Goal: Task Accomplishment & Management: Use online tool/utility

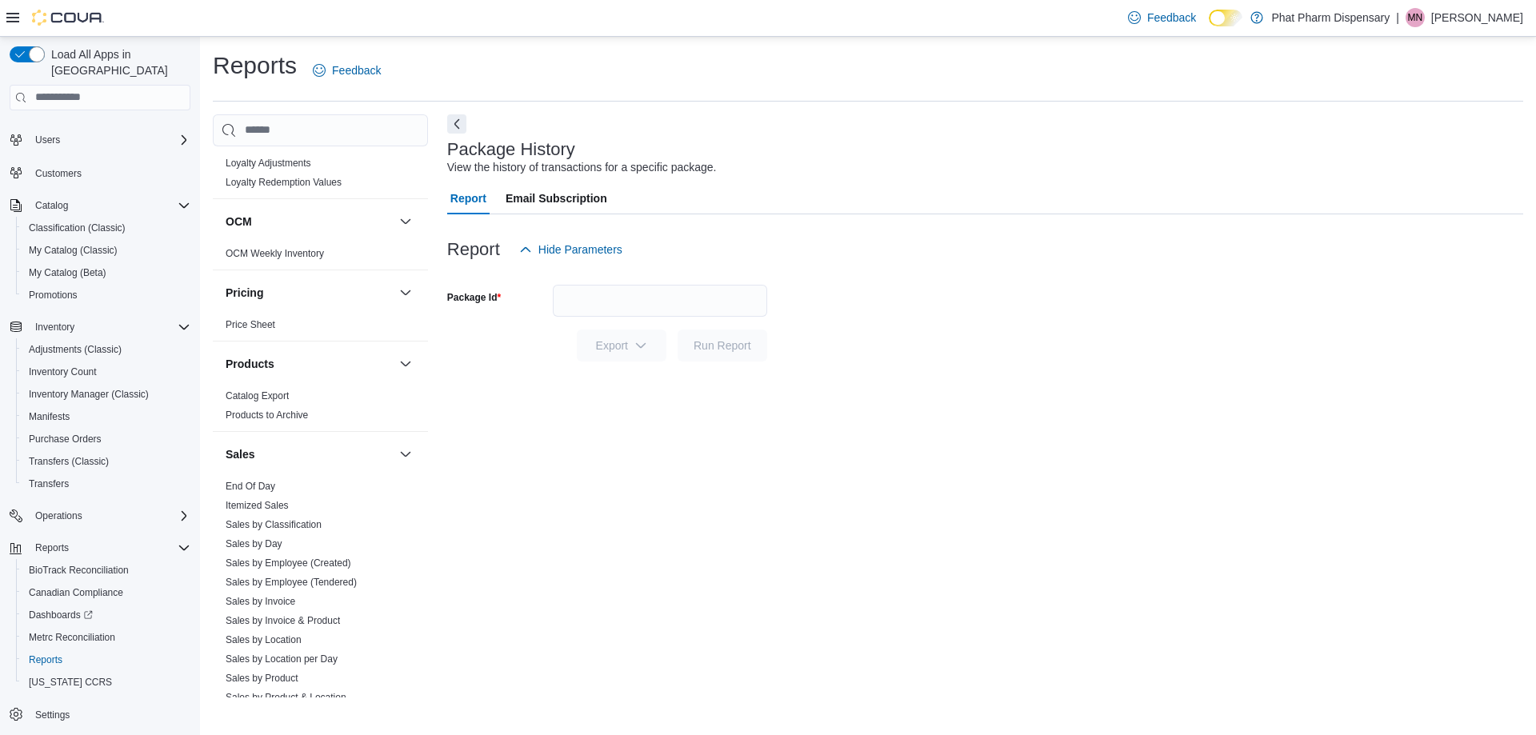
scroll to position [1062, 0]
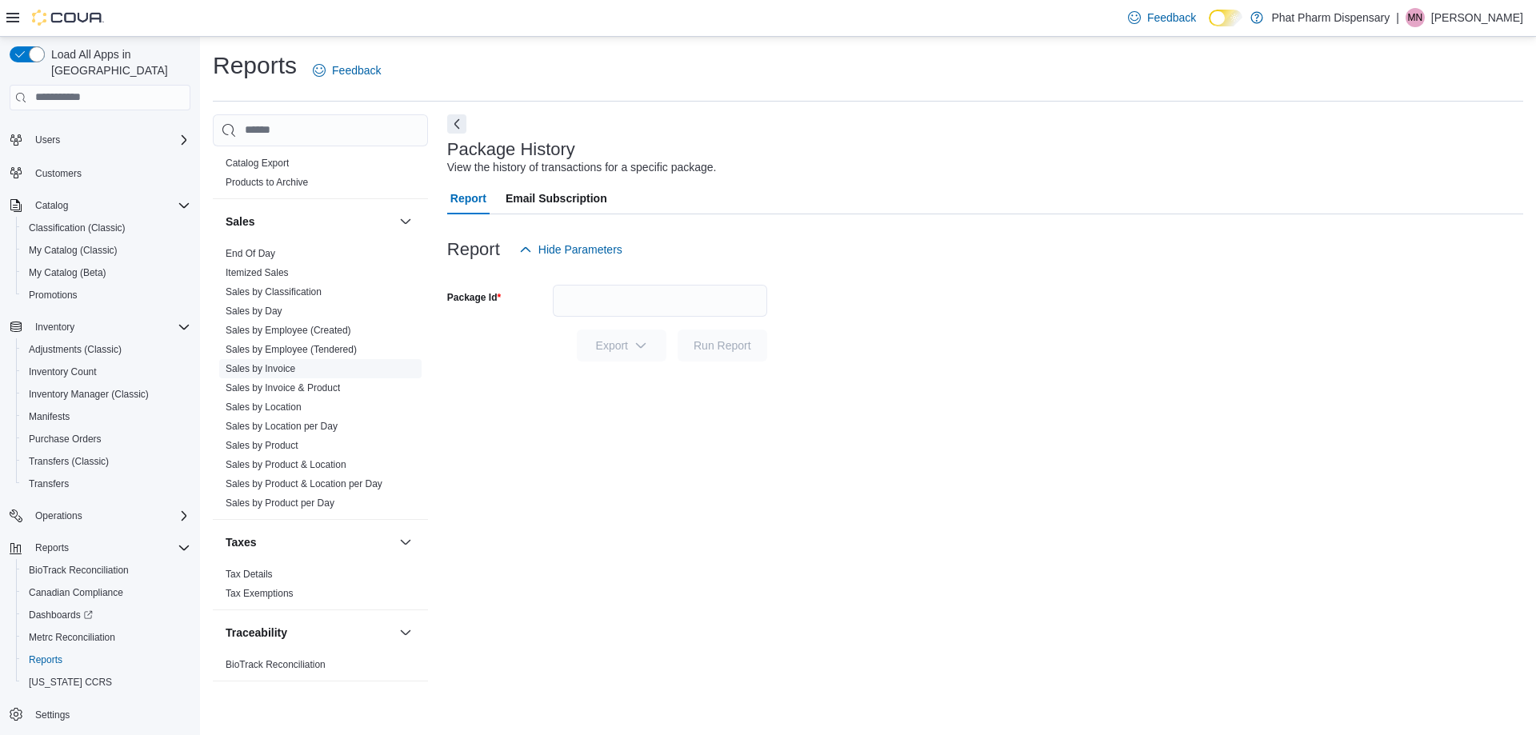
click at [272, 366] on link "Sales by Invoice" at bounding box center [261, 368] width 70 height 11
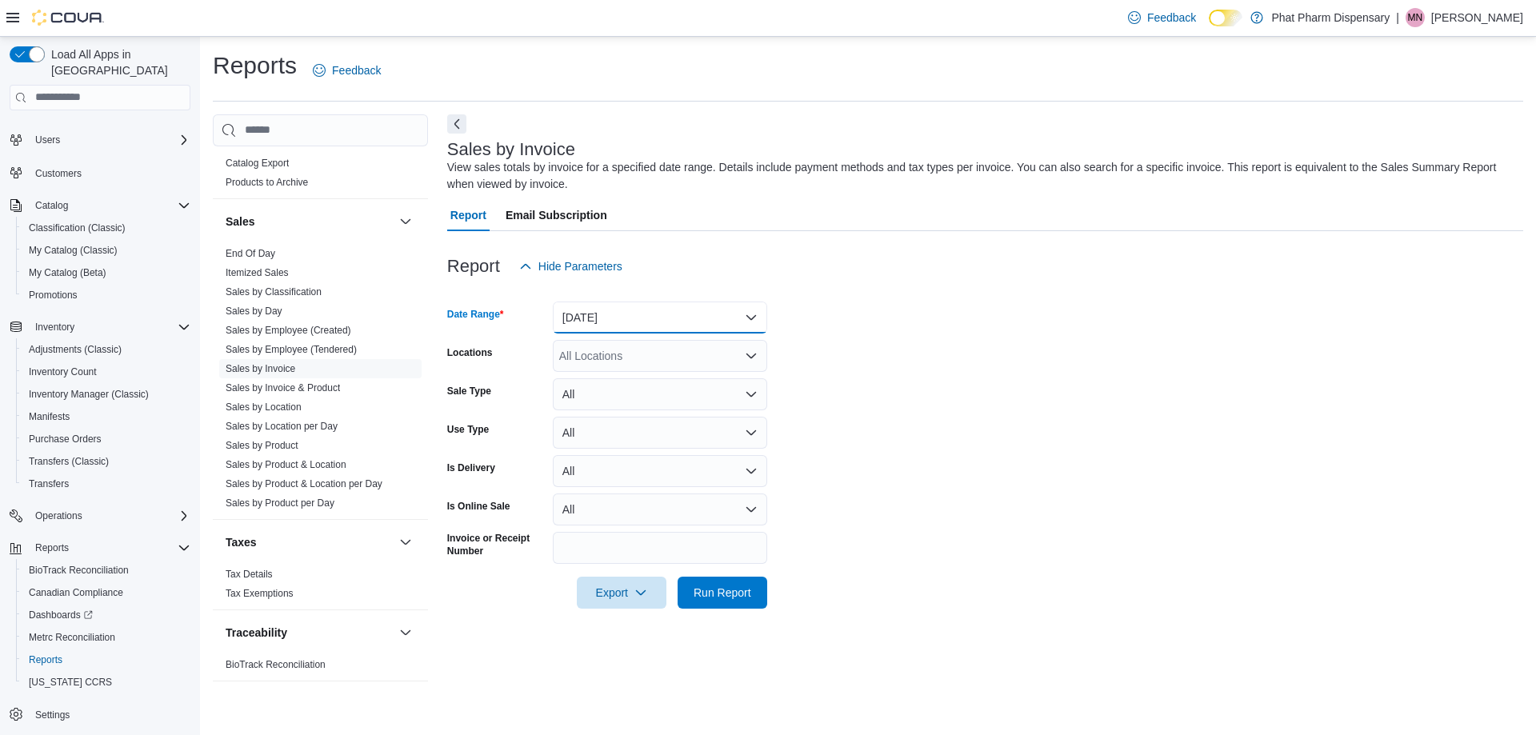
click at [689, 307] on button "[DATE]" at bounding box center [660, 318] width 214 height 32
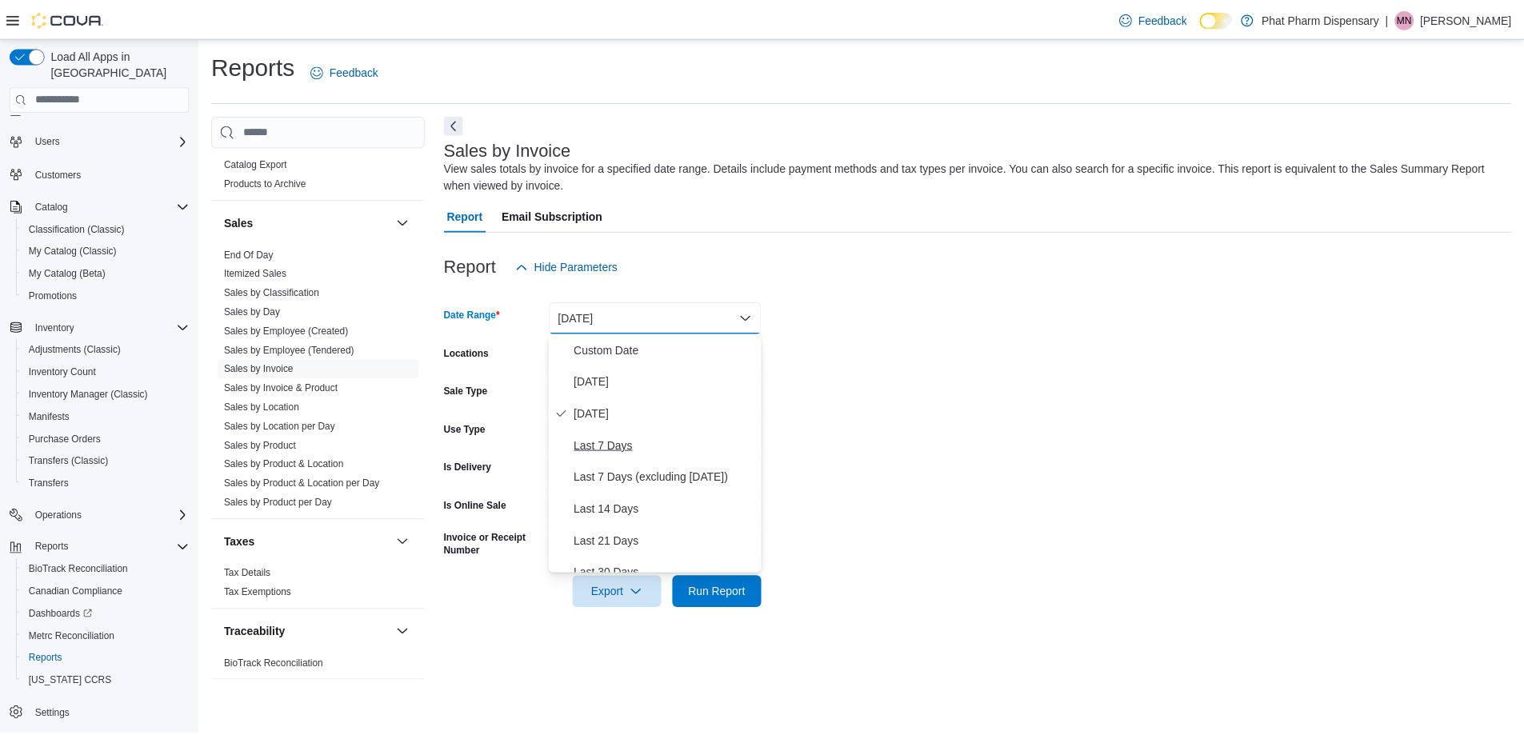
scroll to position [80, 0]
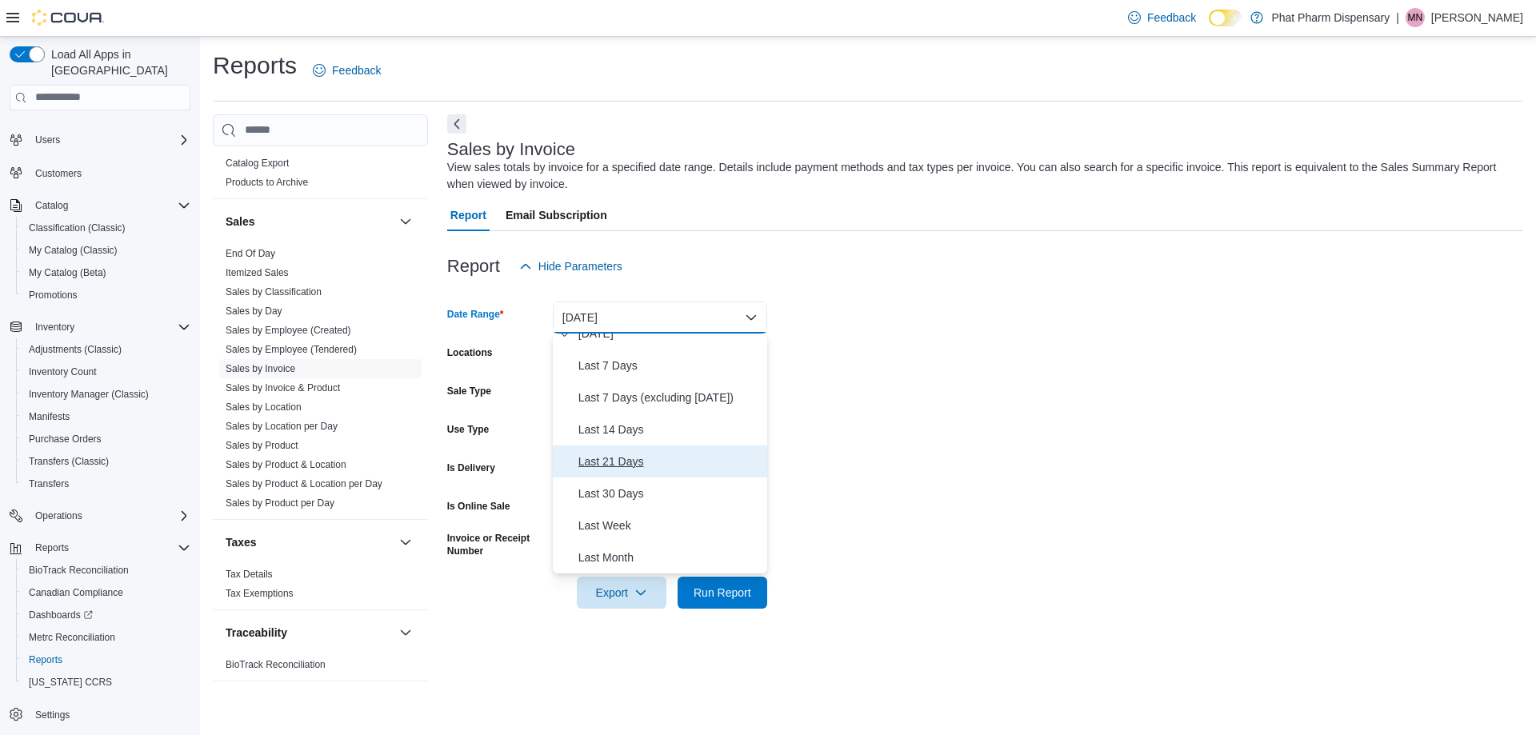
click at [633, 454] on span "Last 21 Days" at bounding box center [669, 461] width 182 height 19
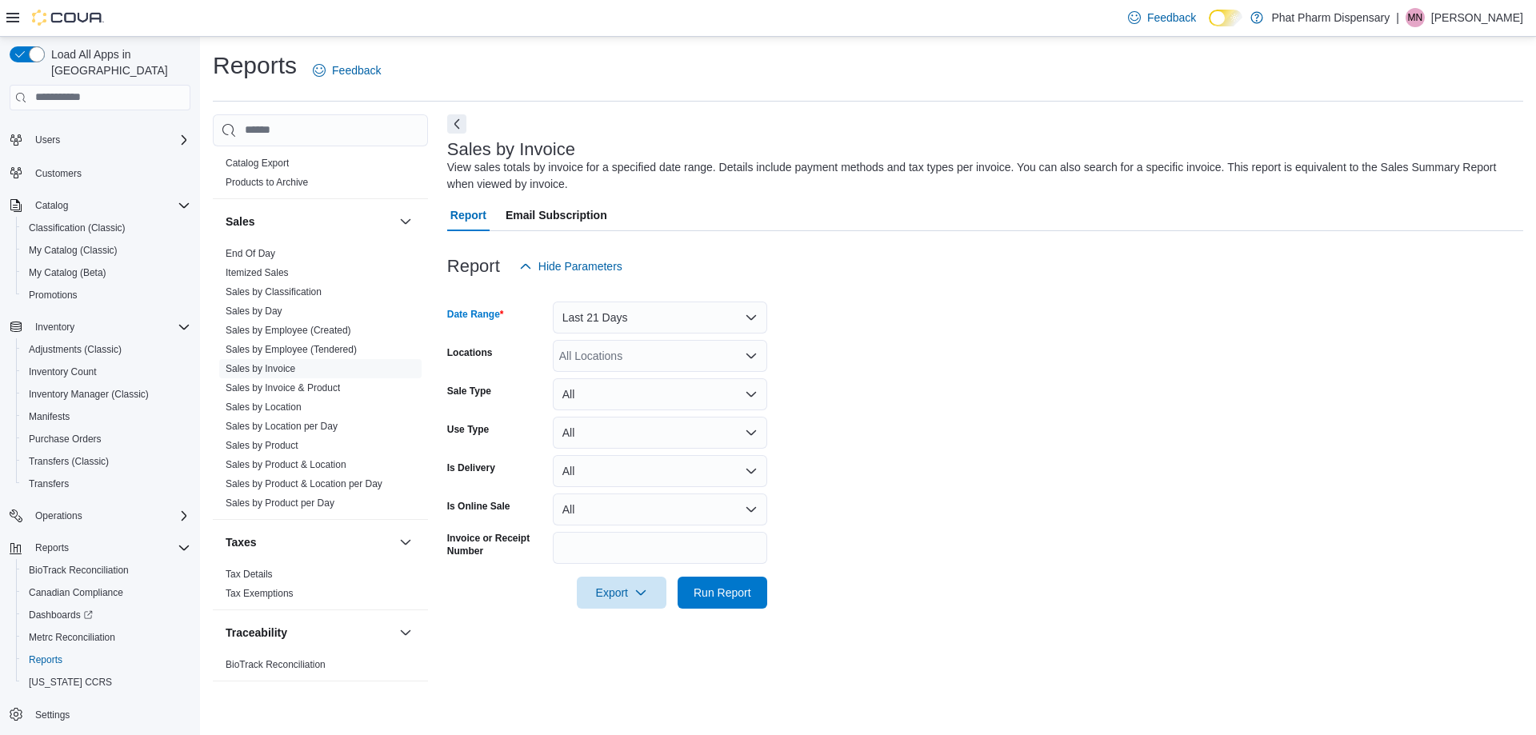
click at [671, 361] on div "All Locations" at bounding box center [660, 356] width 214 height 32
click at [698, 406] on span "[STREET_ADDRESS]" at bounding box center [642, 406] width 110 height 16
click at [841, 430] on form "Date Range Last 21 Days Locations [STREET_ADDRESS][GEOGRAPHIC_DATA]. Selected. …" at bounding box center [985, 445] width 1076 height 326
click at [755, 461] on button "All" at bounding box center [660, 471] width 214 height 32
click at [756, 461] on button "All" at bounding box center [660, 471] width 214 height 32
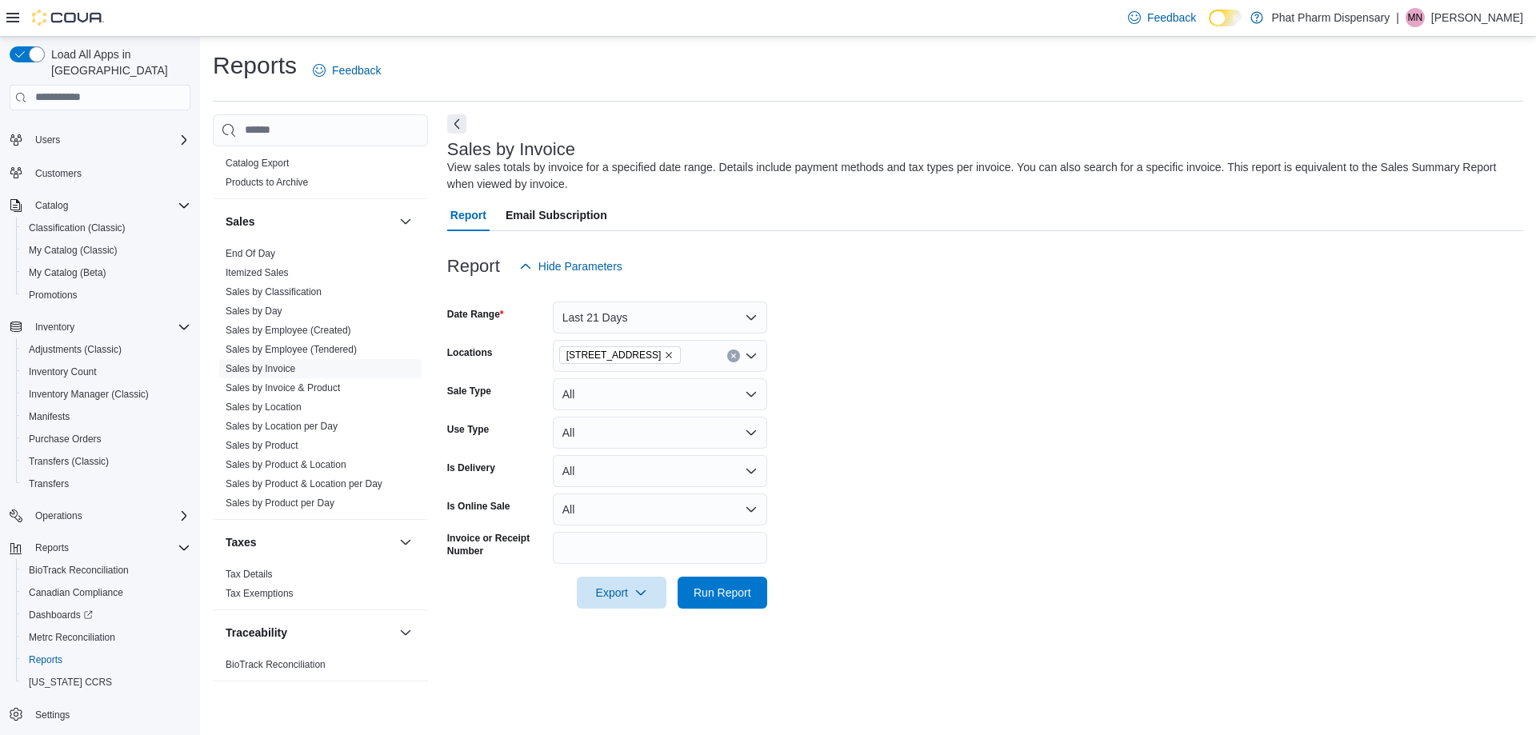
click at [858, 432] on form "Date Range Last 21 Days Locations [STREET_ADDRESS] Sale Type All Use Type All I…" at bounding box center [985, 445] width 1076 height 326
click at [687, 597] on span "Run Report" at bounding box center [722, 592] width 70 height 32
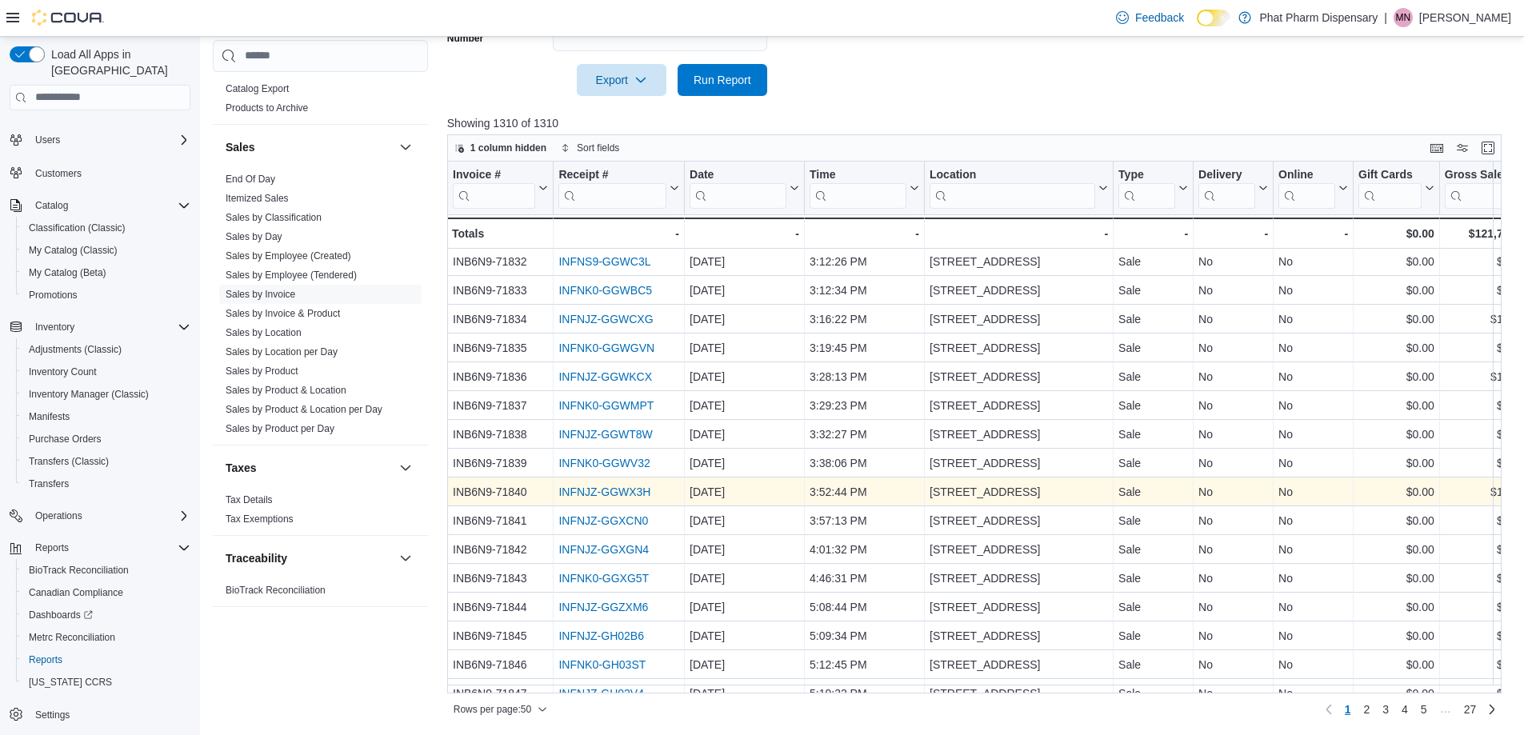
scroll to position [1003, 0]
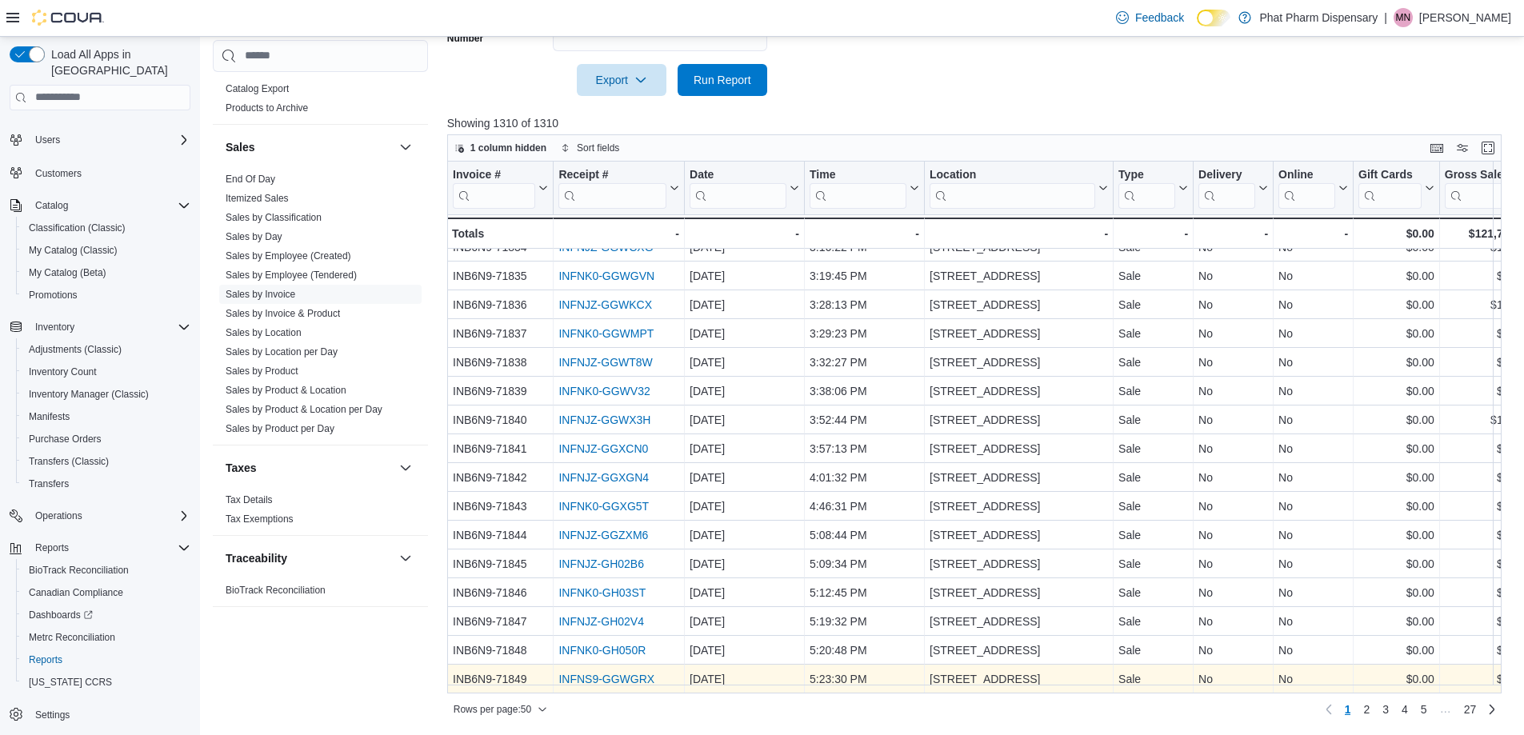
click at [630, 673] on link "INFNS9-GGWGRX" at bounding box center [606, 679] width 96 height 13
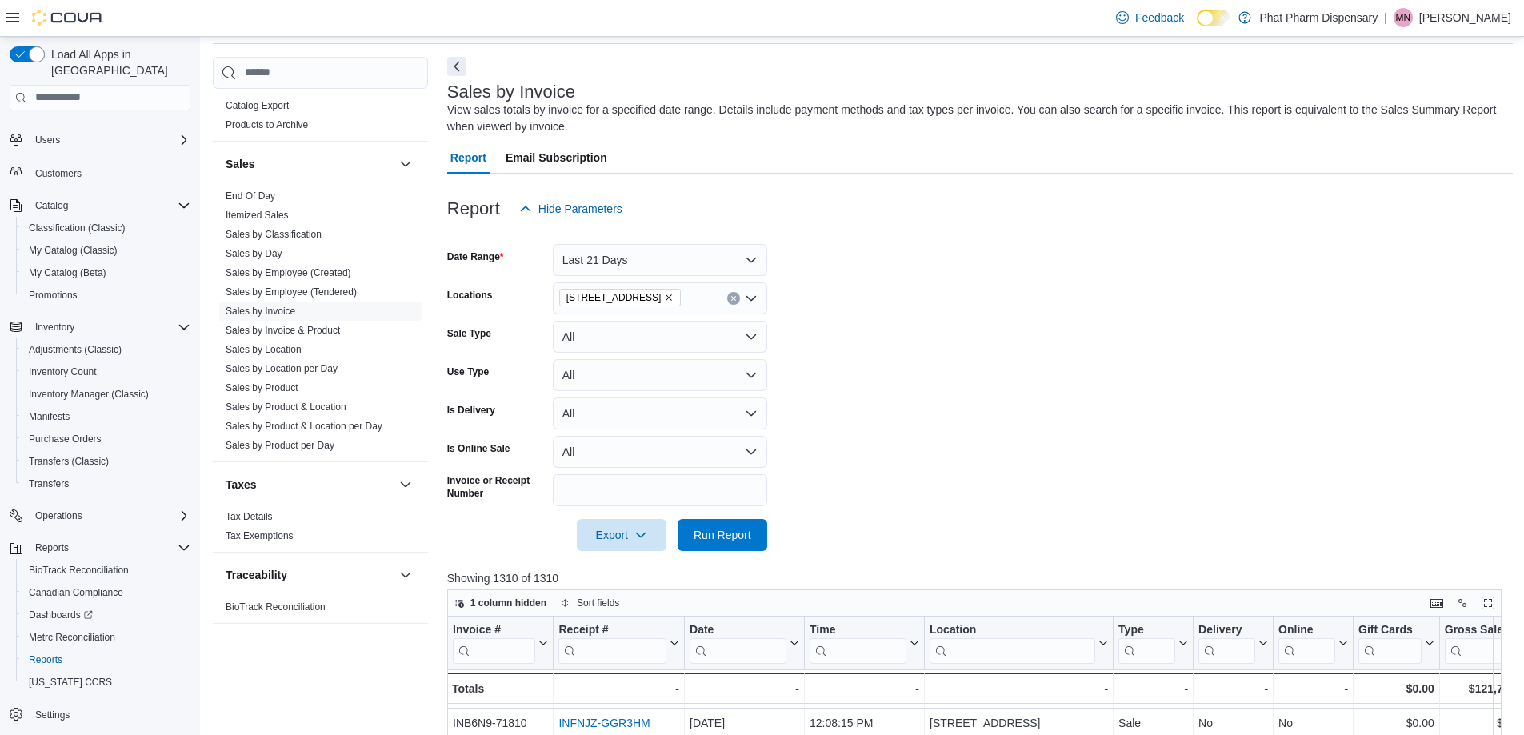
scroll to position [33, 0]
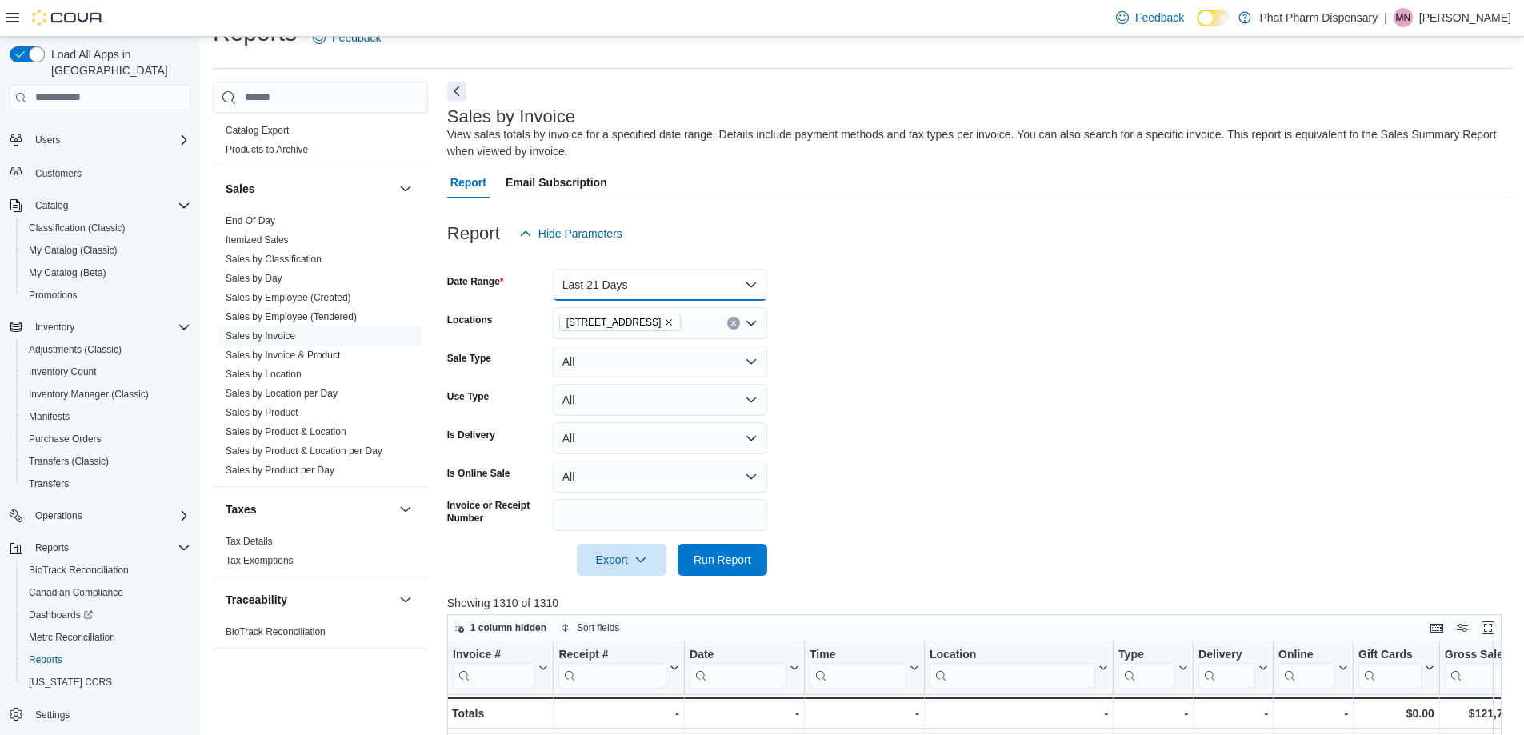
click at [691, 288] on button "Last 21 Days" at bounding box center [660, 285] width 214 height 32
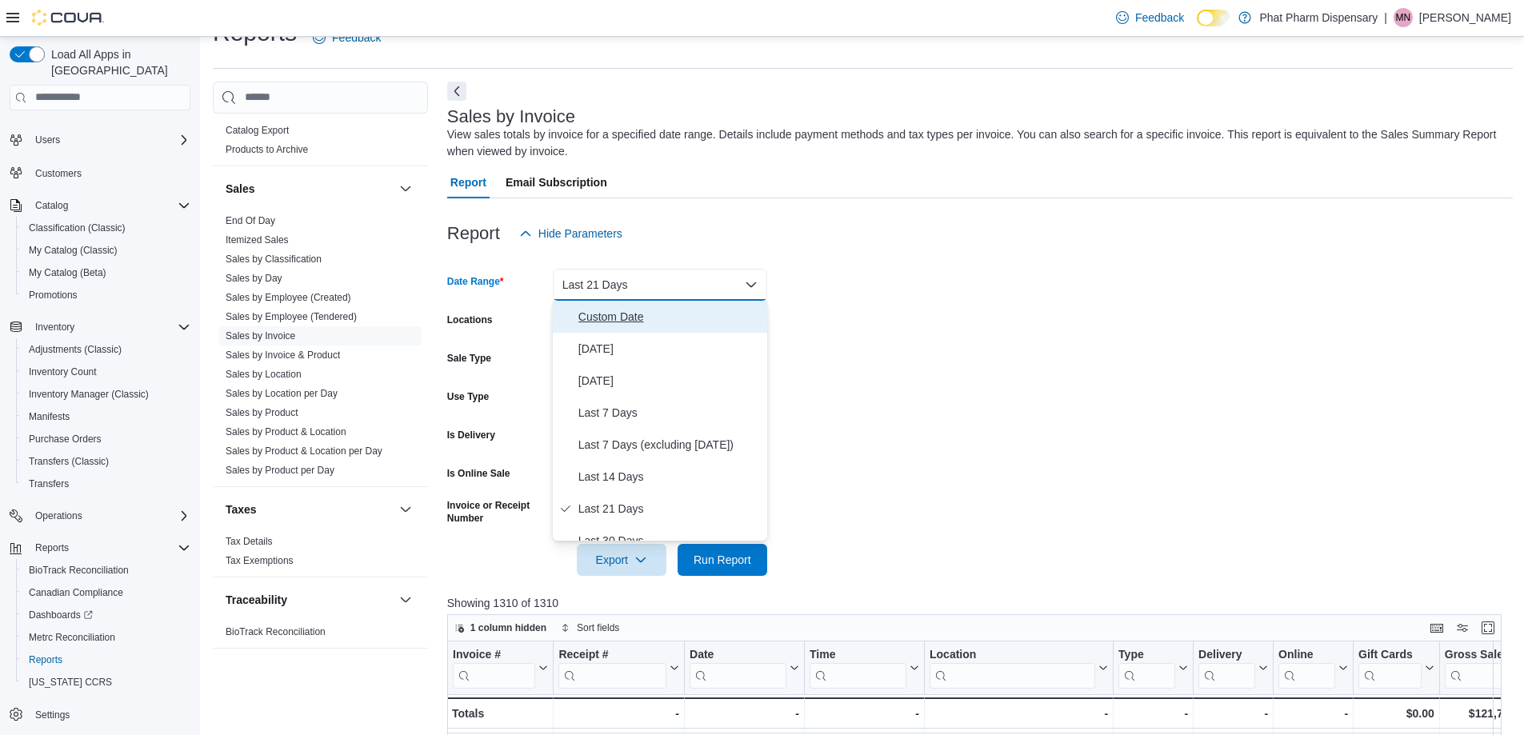
click at [635, 318] on span "Custom Date" at bounding box center [669, 316] width 182 height 19
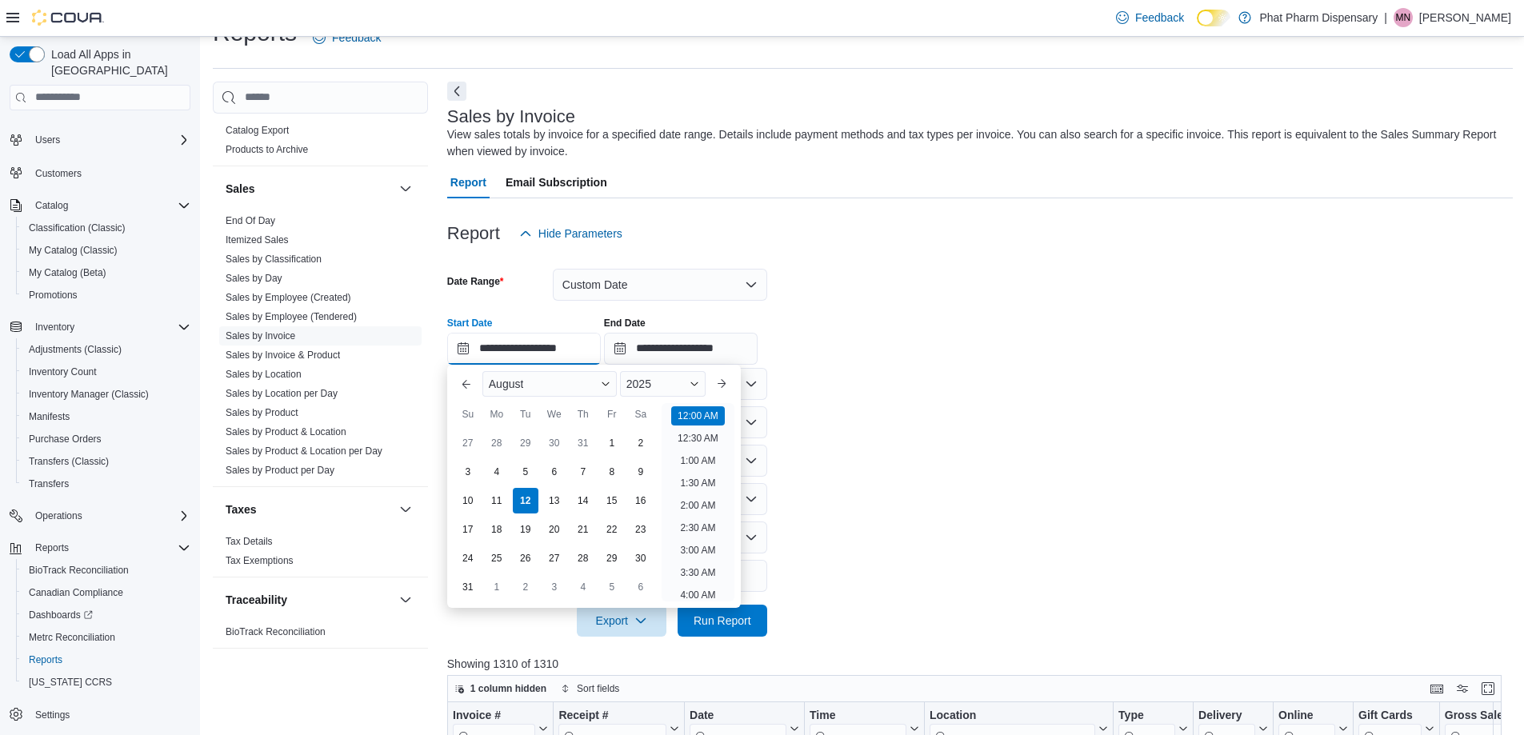
click at [486, 346] on input "**********" at bounding box center [524, 349] width 154 height 32
click at [608, 382] on span "Button. Open the month selector. August is currently selected." at bounding box center [606, 384] width 10 height 10
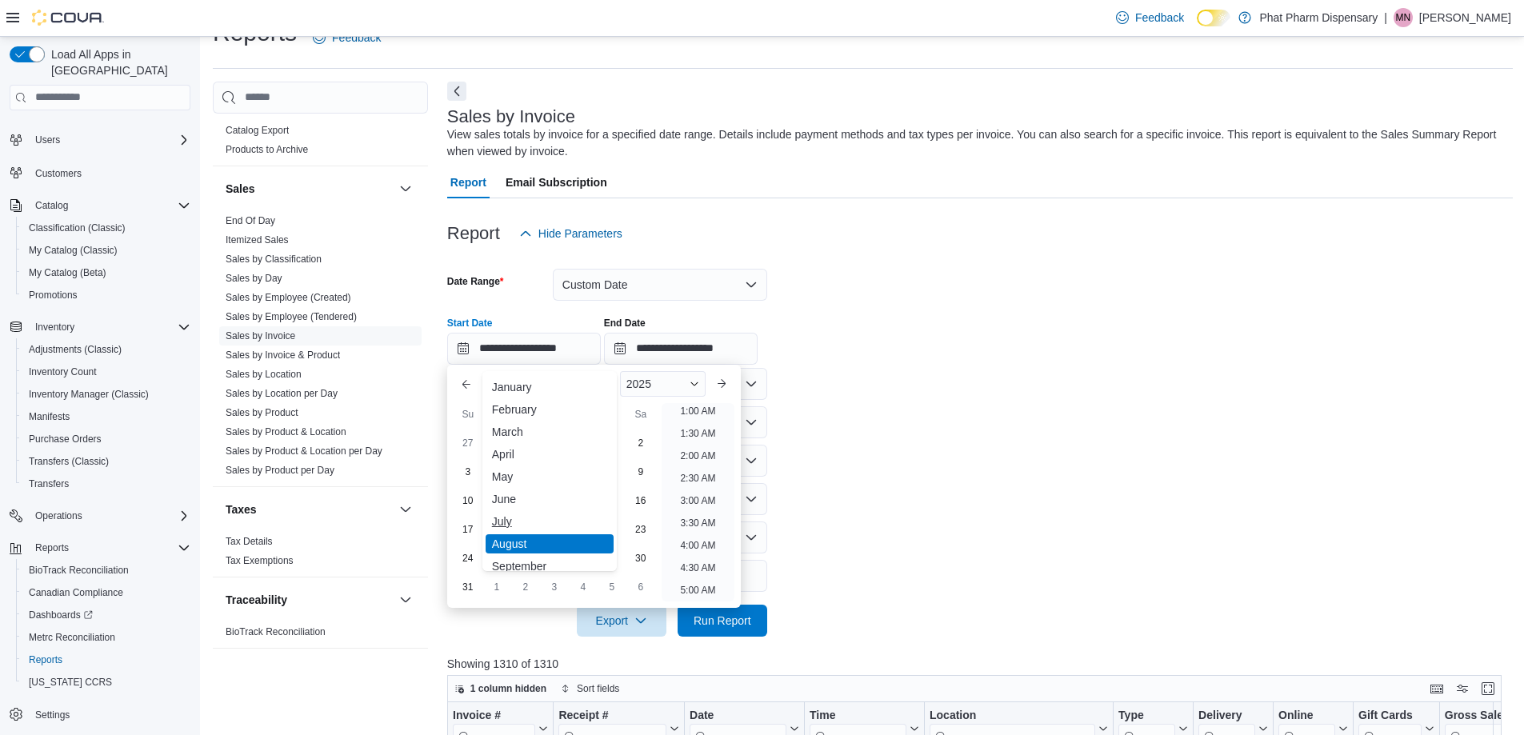
click at [510, 524] on div "July" at bounding box center [550, 521] width 128 height 19
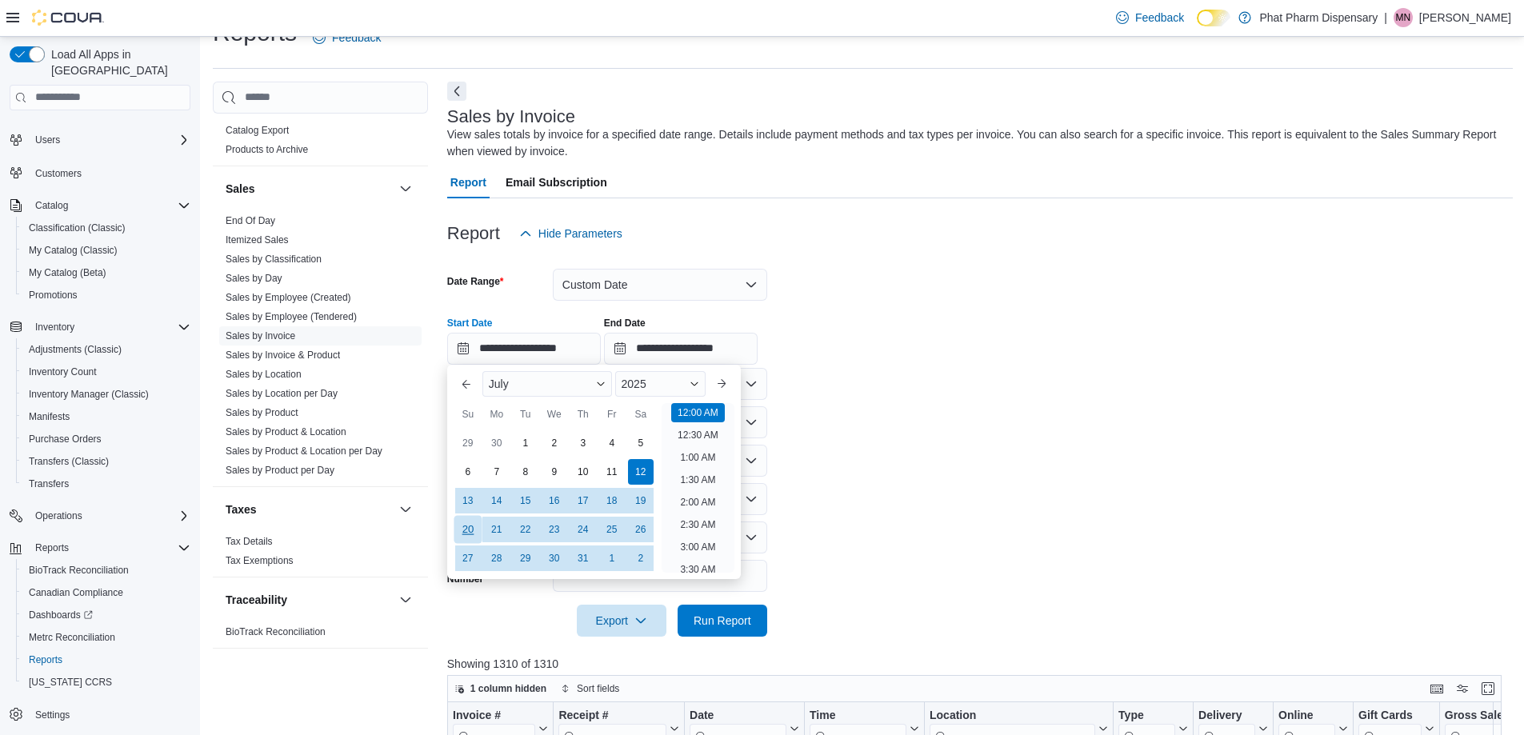
click at [471, 526] on div "20" at bounding box center [468, 529] width 28 height 28
click at [812, 398] on form "**********" at bounding box center [980, 443] width 1066 height 387
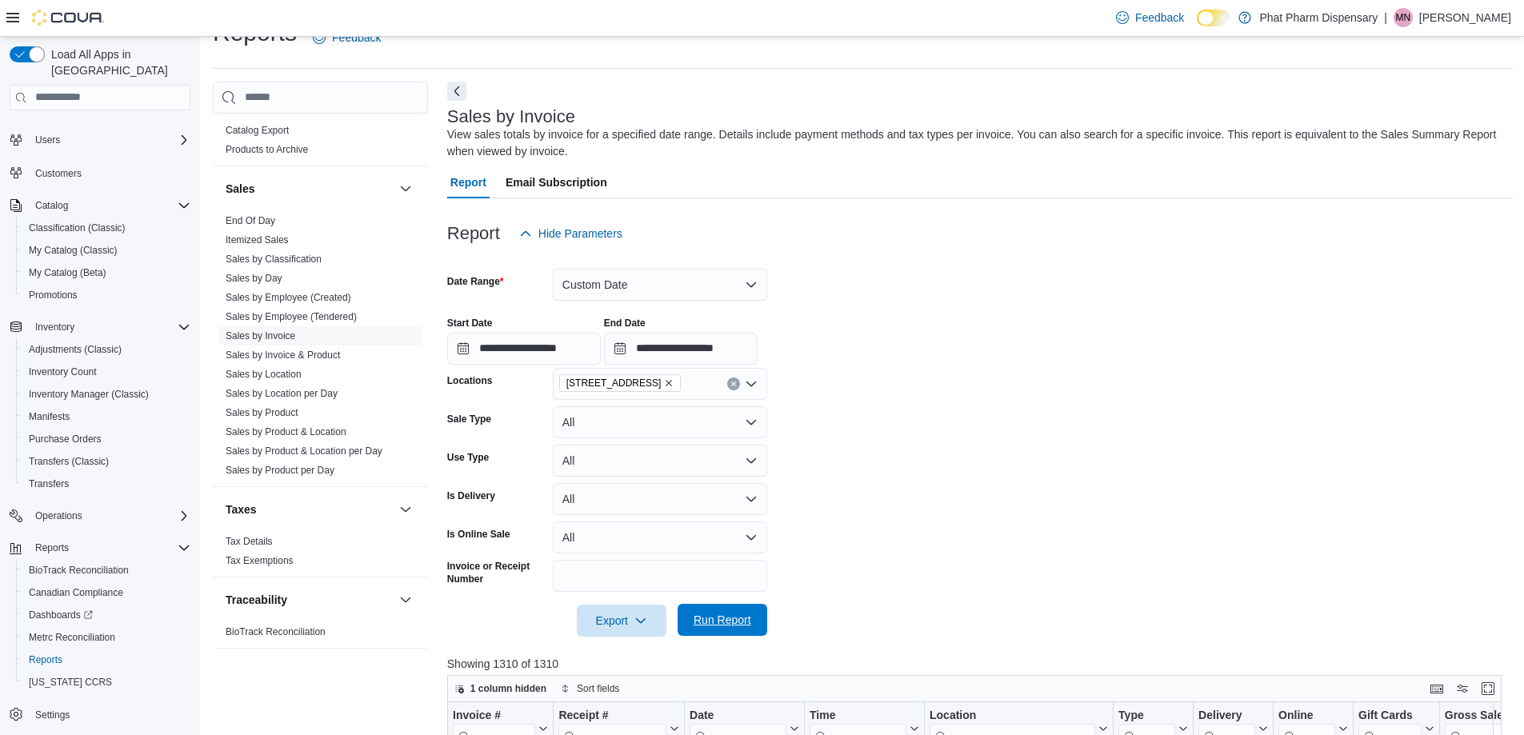
click at [737, 615] on span "Run Report" at bounding box center [723, 620] width 58 height 16
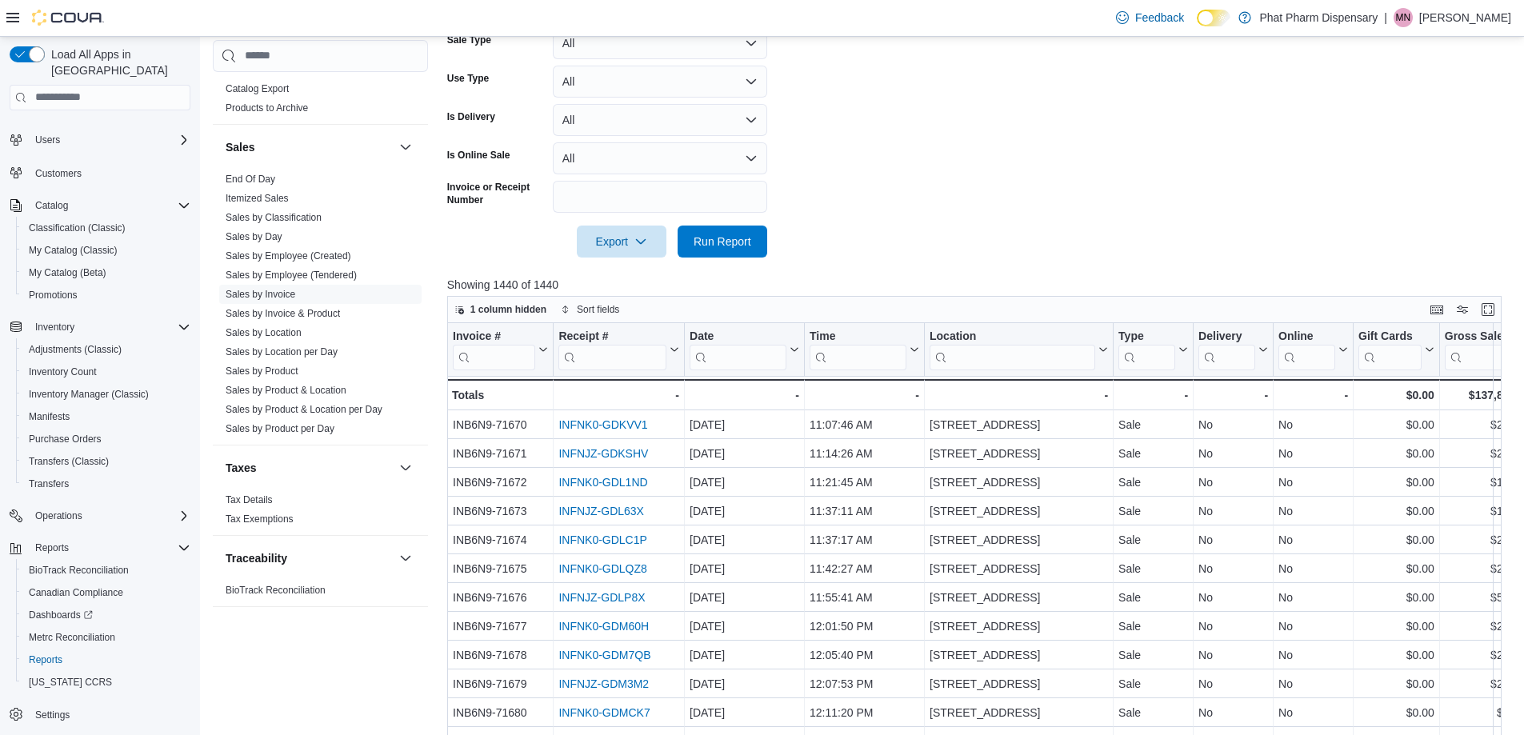
scroll to position [174, 0]
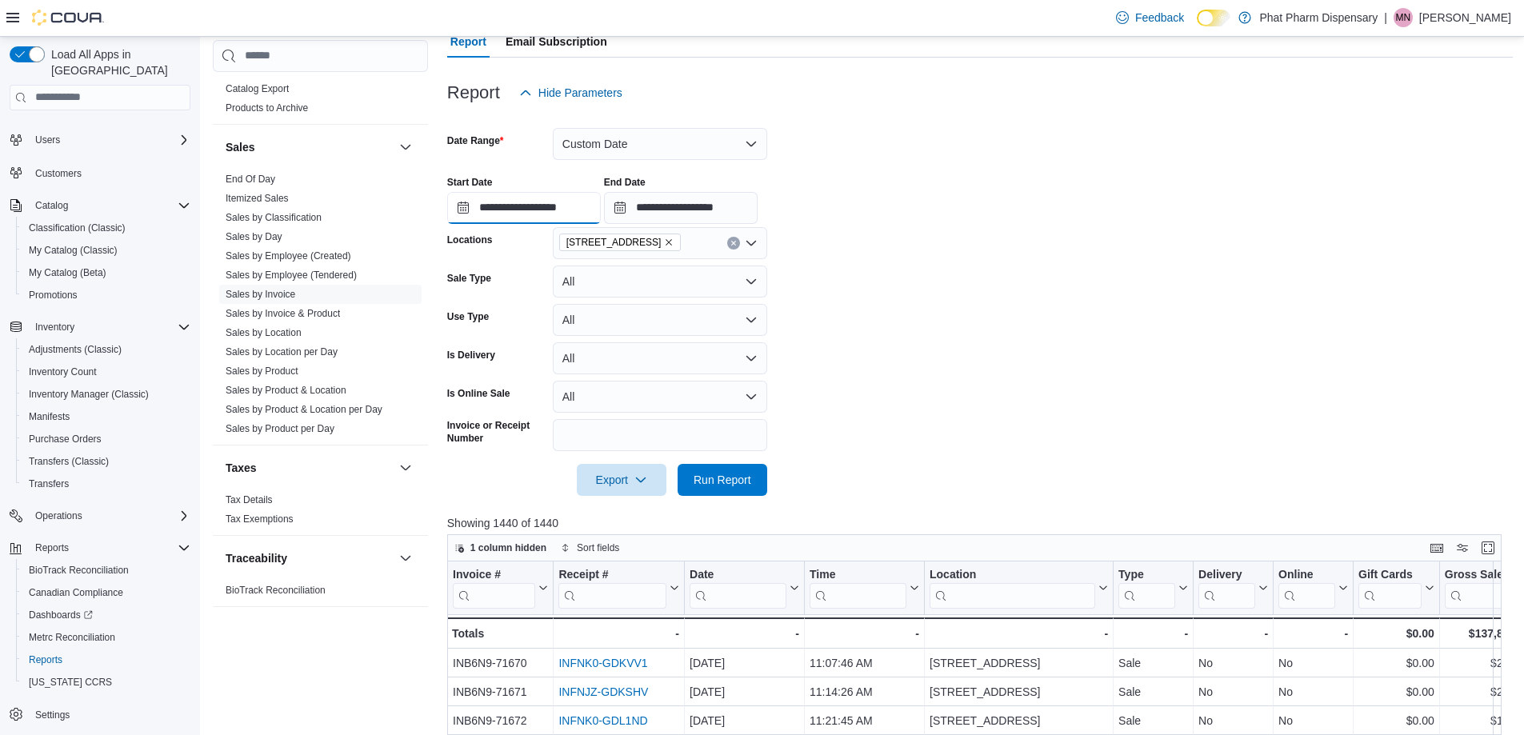
click at [497, 210] on input "**********" at bounding box center [524, 208] width 154 height 32
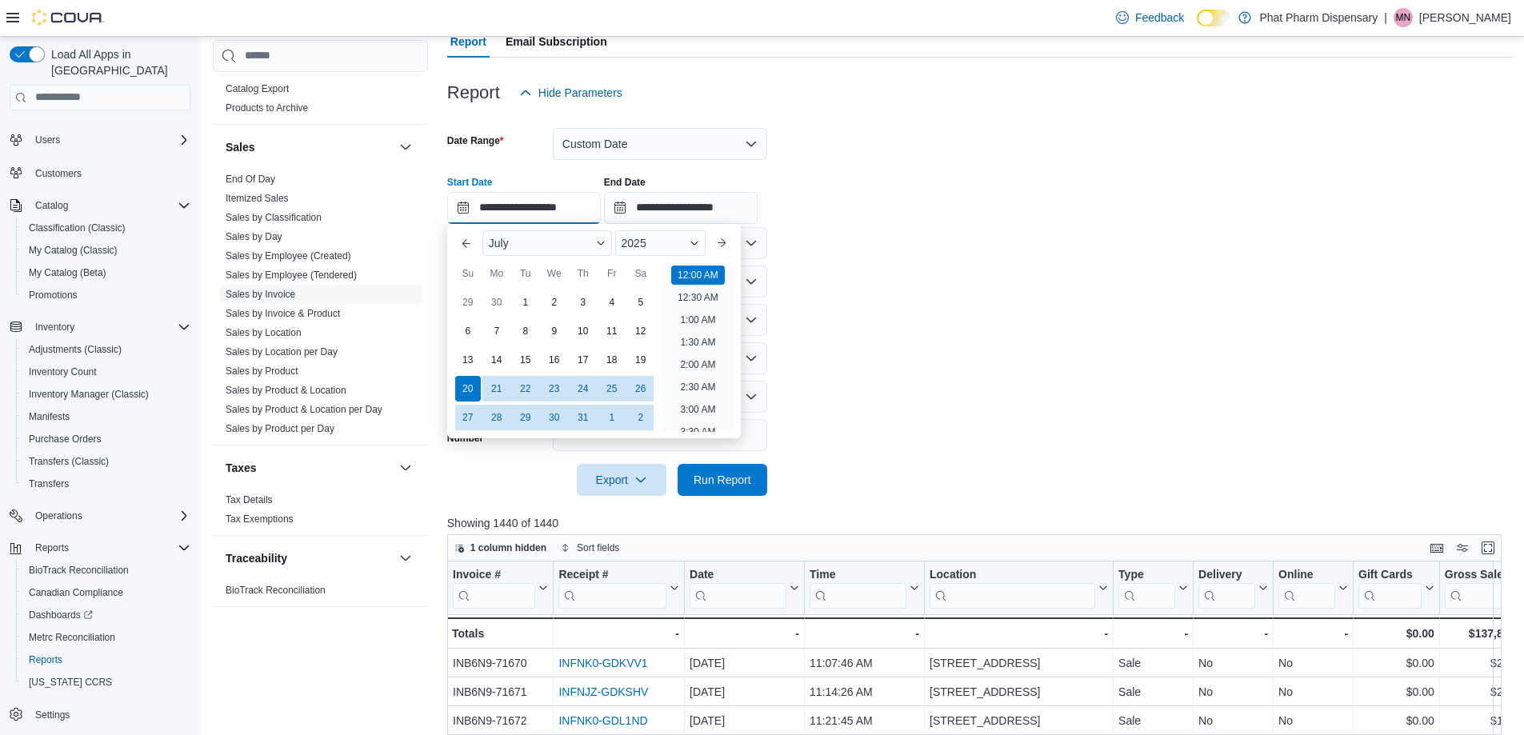
scroll to position [50, 0]
click at [490, 398] on div "21" at bounding box center [496, 388] width 28 height 28
type input "**********"
click at [1010, 404] on form "**********" at bounding box center [980, 302] width 1066 height 387
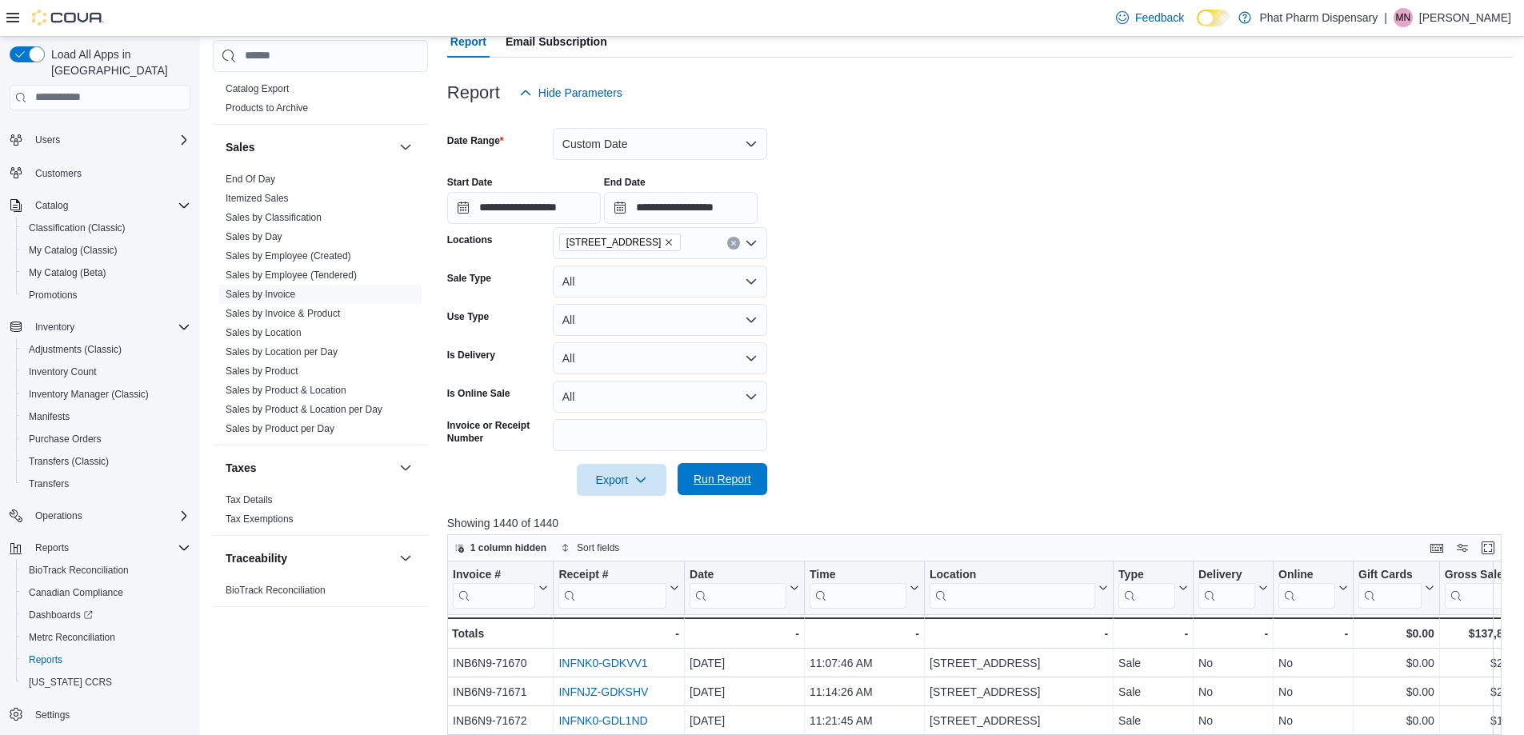
click at [707, 473] on span "Run Report" at bounding box center [723, 479] width 58 height 16
